Goal: Transaction & Acquisition: Purchase product/service

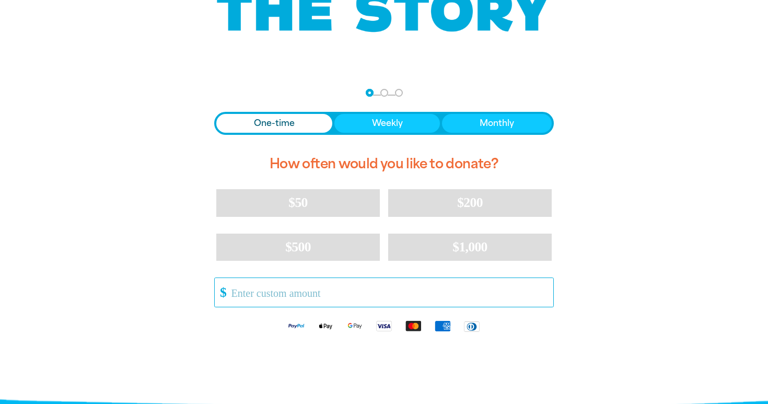
click at [327, 284] on input "Other Amount" at bounding box center [388, 292] width 329 height 29
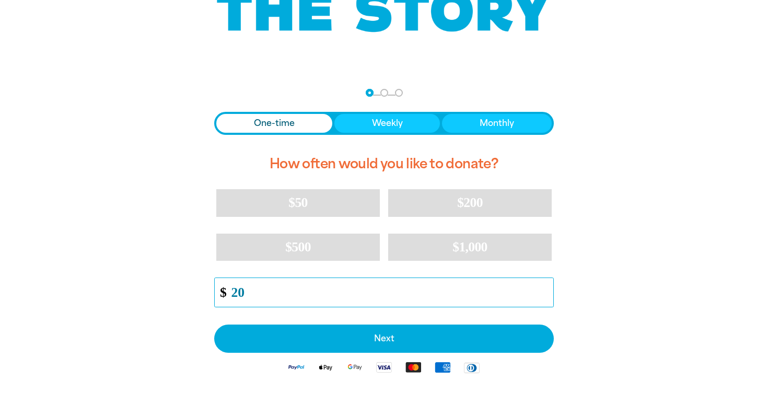
type input "20"
click at [121, 313] on div "arrow_back Back Step 1 Step 2 Step 3 One-time Weekly Monthly How often would yo…" at bounding box center [384, 260] width 627 height 373
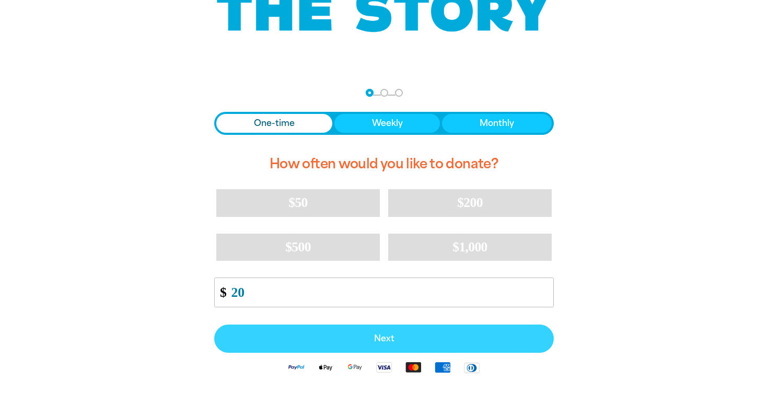
click at [259, 349] on button "Next" at bounding box center [384, 338] width 340 height 28
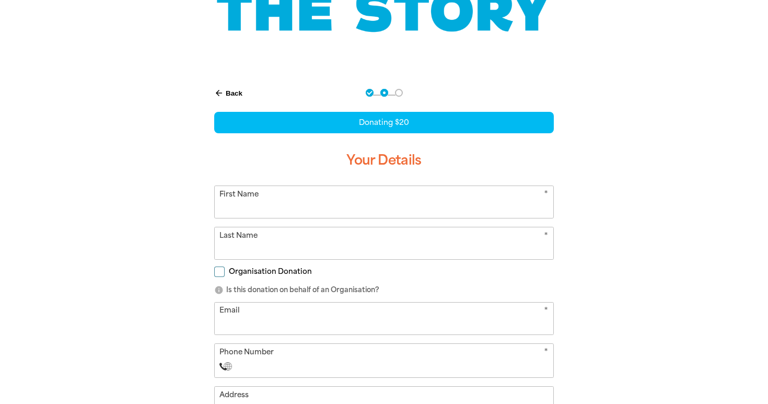
click at [296, 211] on input "First Name" at bounding box center [384, 202] width 339 height 32
type input "[PERSON_NAME]"
type input "[PERSON_NAME][EMAIL_ADDRESS][PERSON_NAME][DOMAIN_NAME]"
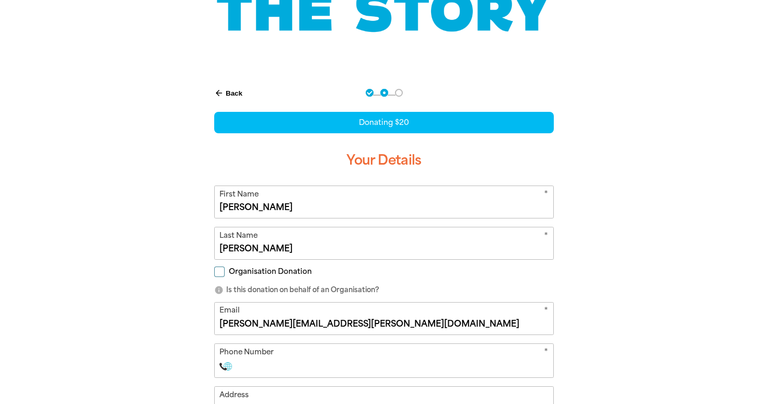
select select "AU"
type input "0490 793 658"
type input "3"
type input "0490 793 658"
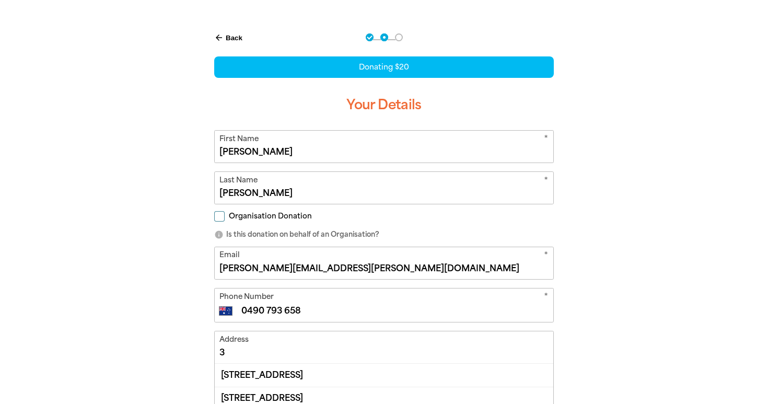
scroll to position [210, 0]
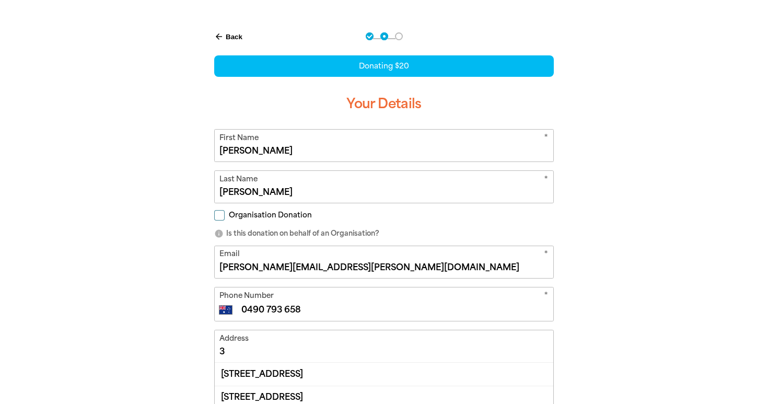
drag, startPoint x: 337, startPoint y: 271, endPoint x: 173, endPoint y: 271, distance: 163.0
click at [173, 271] on div "arrow_back Back Step 1 Step 2 Step 3 Donating $20 Your Details * First Name [PE…" at bounding box center [384, 315] width 627 height 596
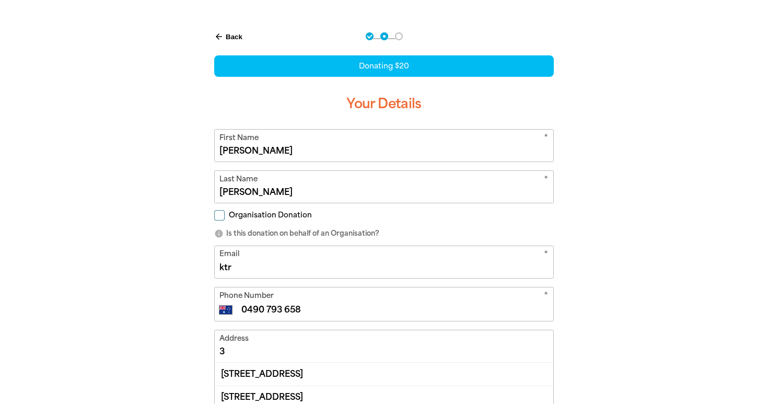
type input "ktra"
drag, startPoint x: 334, startPoint y: 266, endPoint x: 34, endPoint y: 227, distance: 303.0
click at [32, 228] on section "arrow_back Back Step 1 Step 2 Step 3 Donating $20 Your Details * First Name [PE…" at bounding box center [384, 315] width 768 height 596
type input "[EMAIL_ADDRESS][DOMAIN_NAME]"
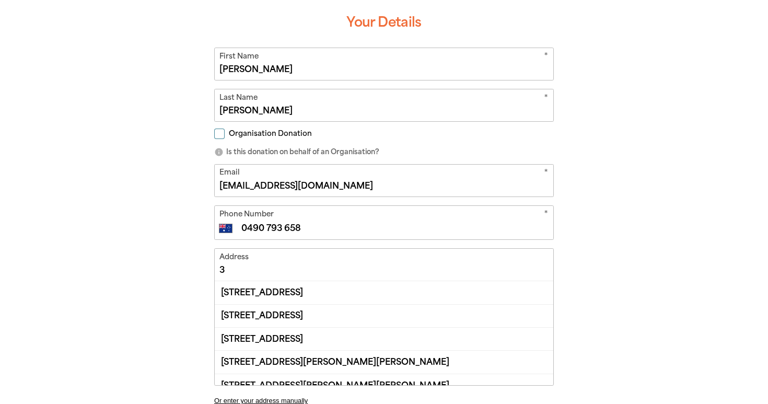
scroll to position [293, 0]
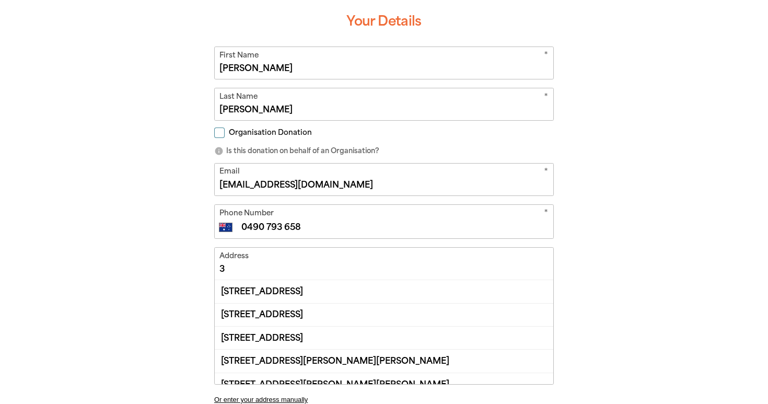
click at [246, 269] on input "3" at bounding box center [384, 264] width 339 height 32
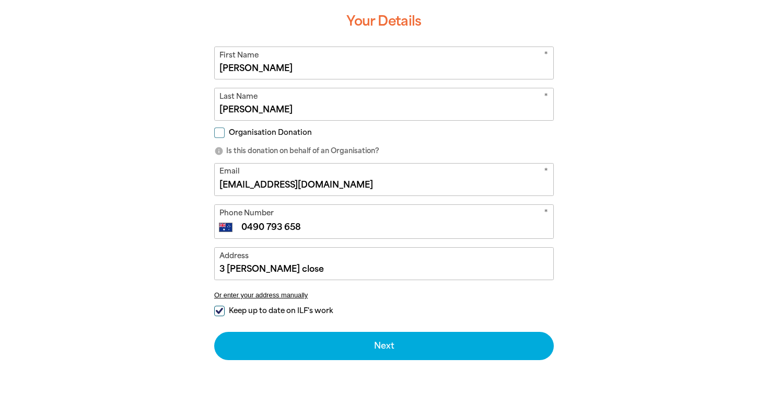
click at [176, 323] on div "arrow_back Back Step 1 Step 2 Step 3 Donating $20 Your Details * First Name [PE…" at bounding box center [384, 180] width 627 height 491
click at [334, 262] on input "3 [PERSON_NAME] close" at bounding box center [384, 264] width 339 height 32
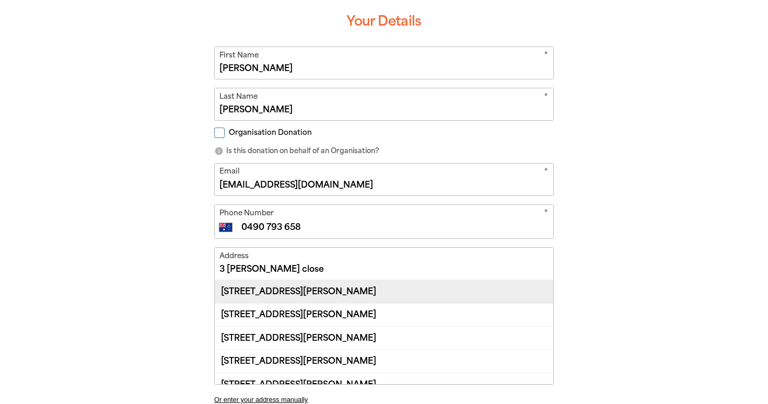
click at [237, 295] on div "[STREET_ADDRESS][PERSON_NAME]" at bounding box center [384, 291] width 339 height 22
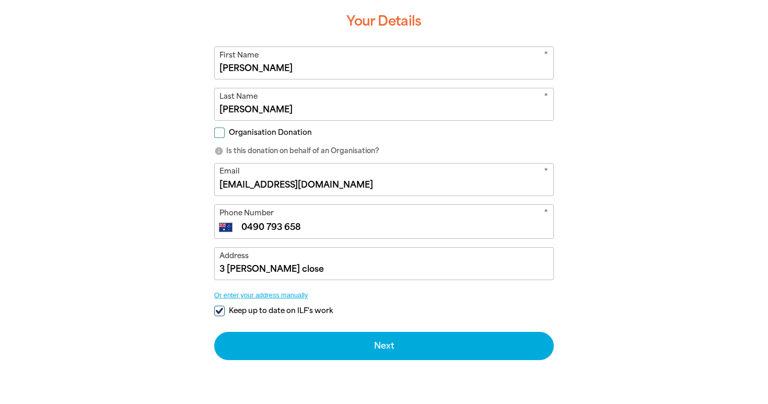
type input "[STREET_ADDRESS][PERSON_NAME]"
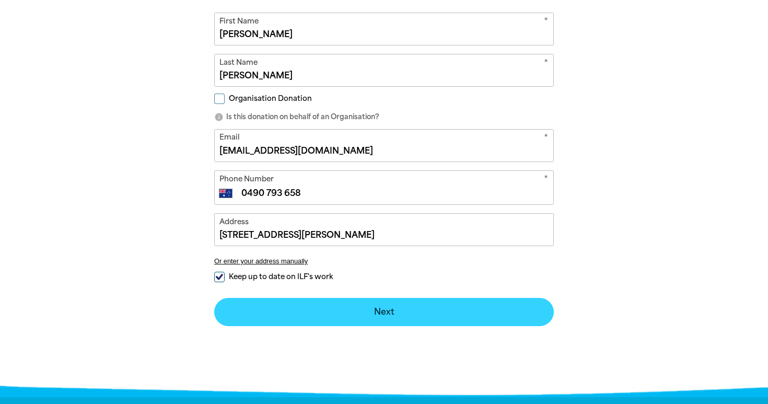
click at [293, 321] on button "Next chevron_right" at bounding box center [384, 312] width 340 height 28
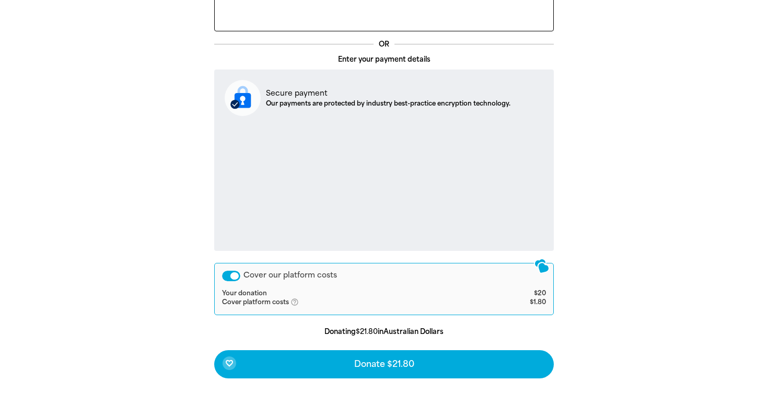
scroll to position [350, 0]
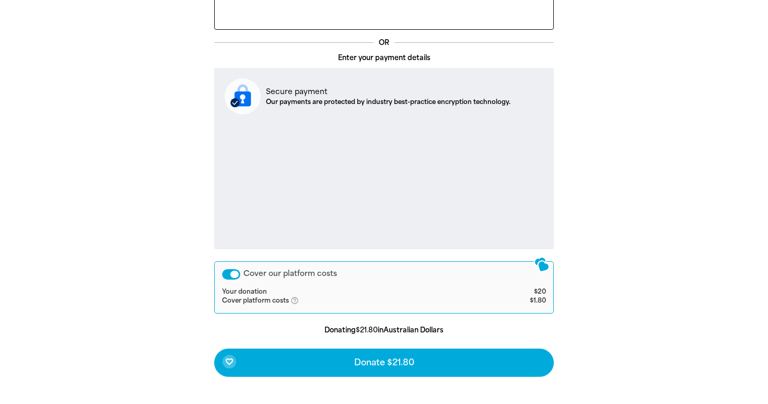
click at [225, 272] on div "Cover our platform costs" at bounding box center [231, 274] width 18 height 10
